Goal: Information Seeking & Learning: Get advice/opinions

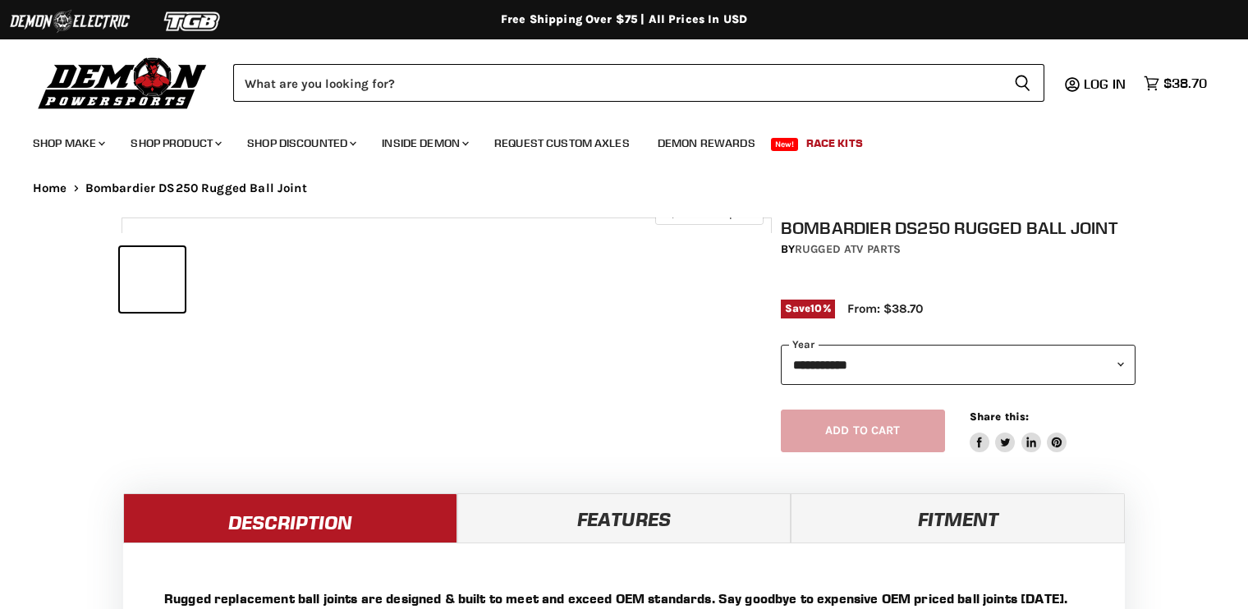
select select "******"
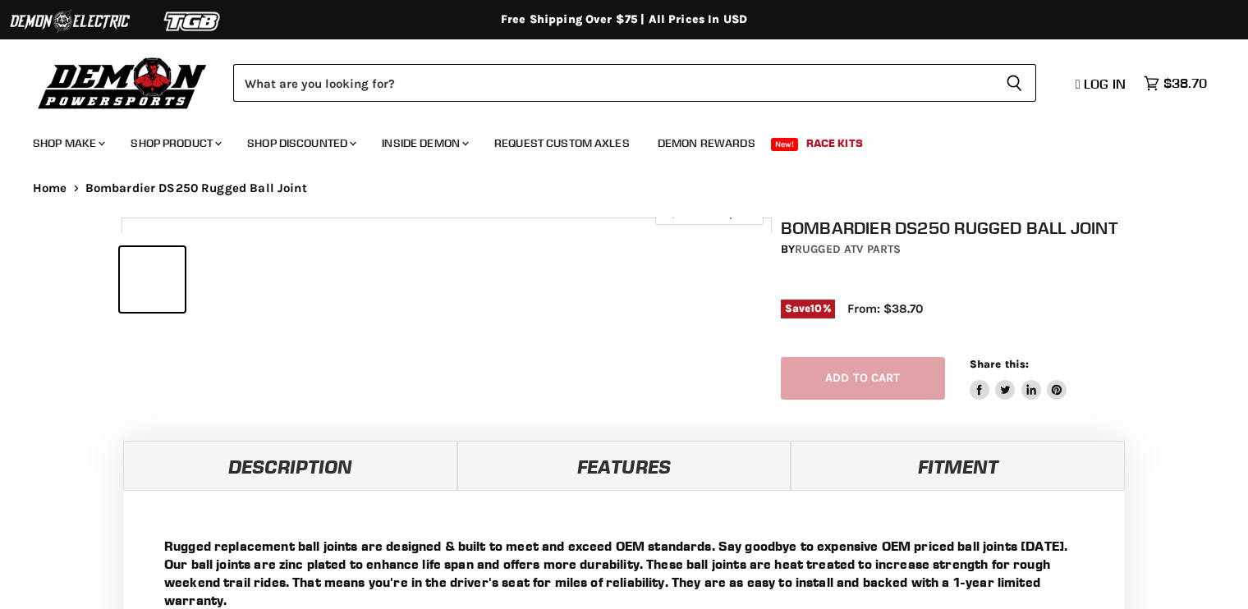
select select "******"
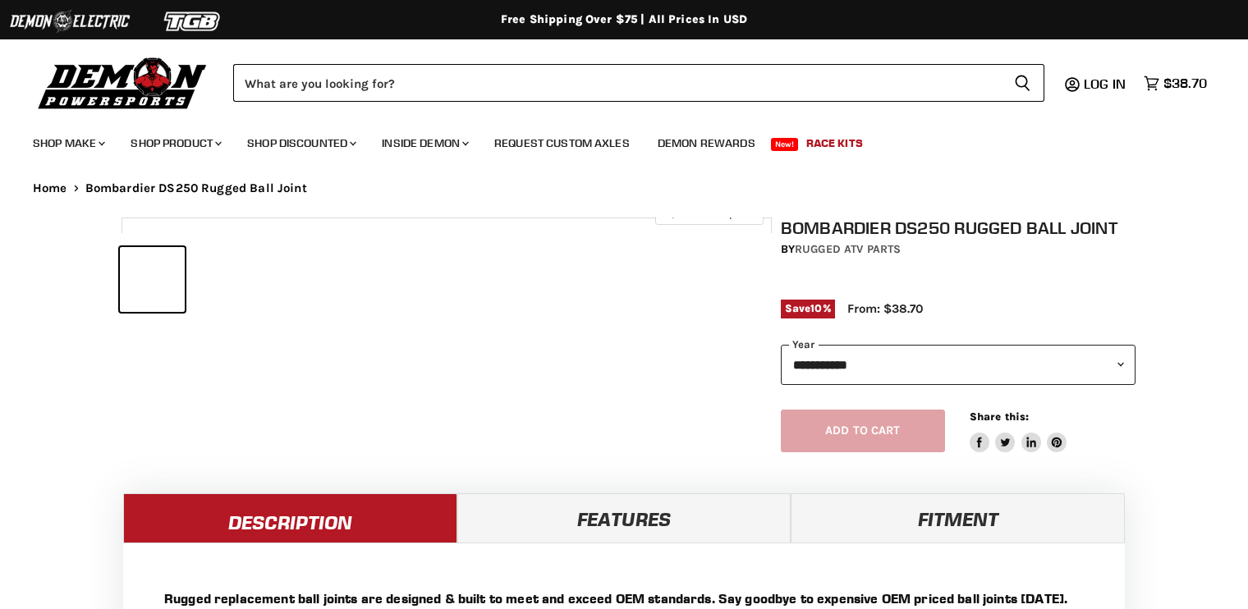
select select "******"
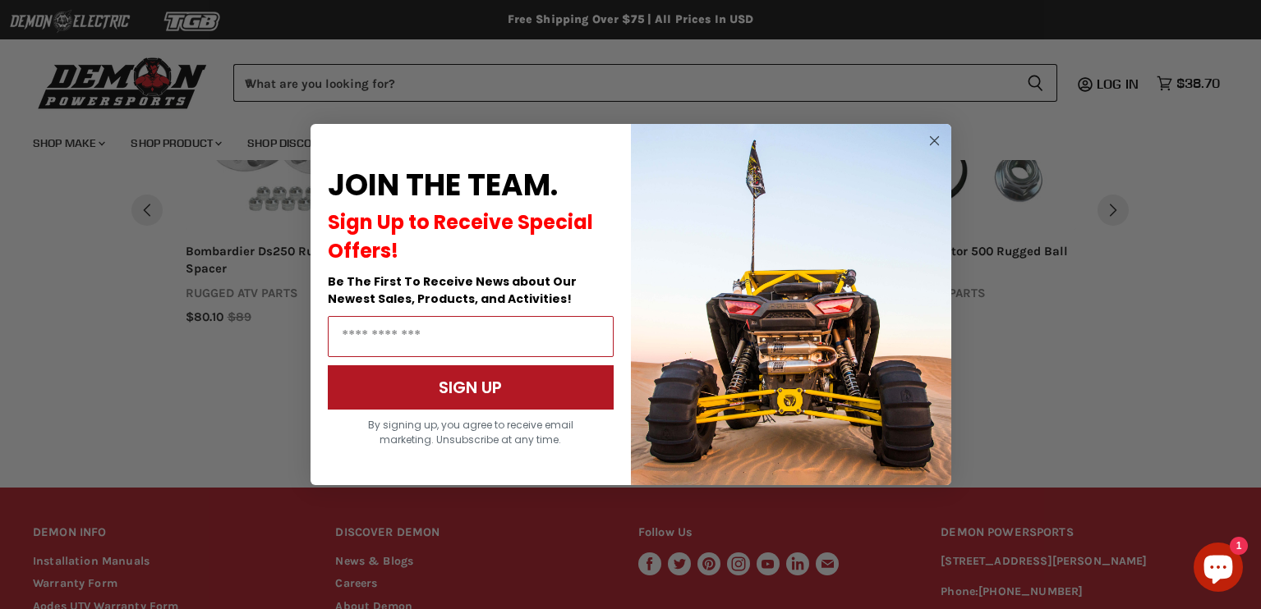
scroll to position [1434, 0]
